Goal: Information Seeking & Learning: Find specific page/section

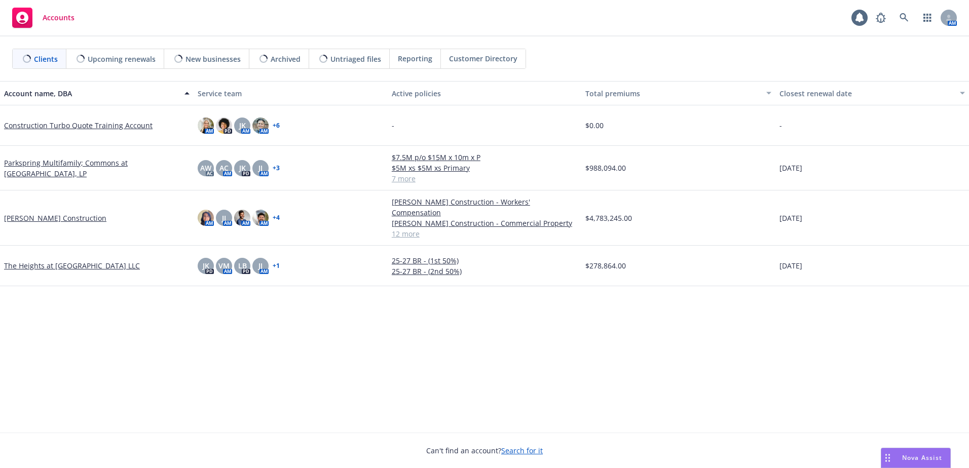
click at [410, 61] on span "Reporting" at bounding box center [415, 58] width 34 height 11
click at [906, 14] on icon at bounding box center [904, 17] width 9 height 9
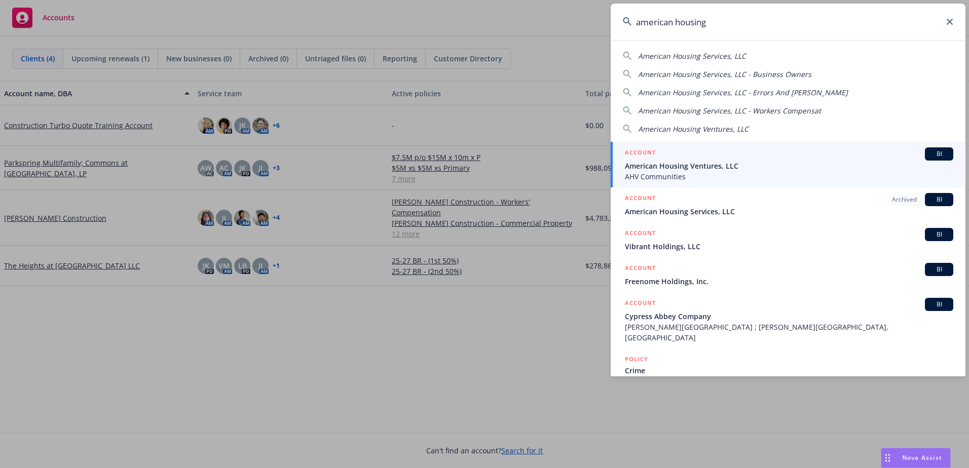
type input "american housing"
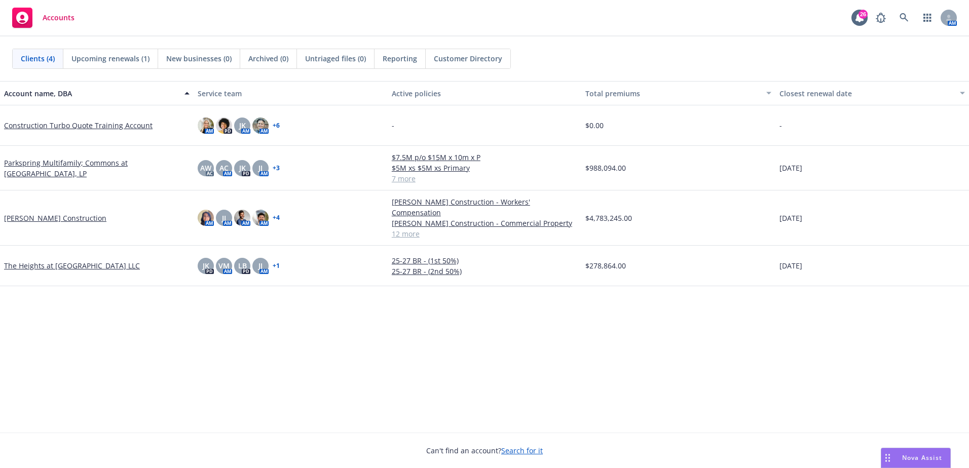
click at [362, 357] on div "Account name, DBA Service team Active policies Total premiums Closest renewal d…" at bounding box center [484, 257] width 969 height 352
click at [348, 360] on div "Account name, DBA Service team Active policies Total premiums Closest renewal d…" at bounding box center [484, 257] width 969 height 352
click at [398, 55] on span "Reporting" at bounding box center [400, 58] width 34 height 11
